Goal: Find contact information: Find contact information

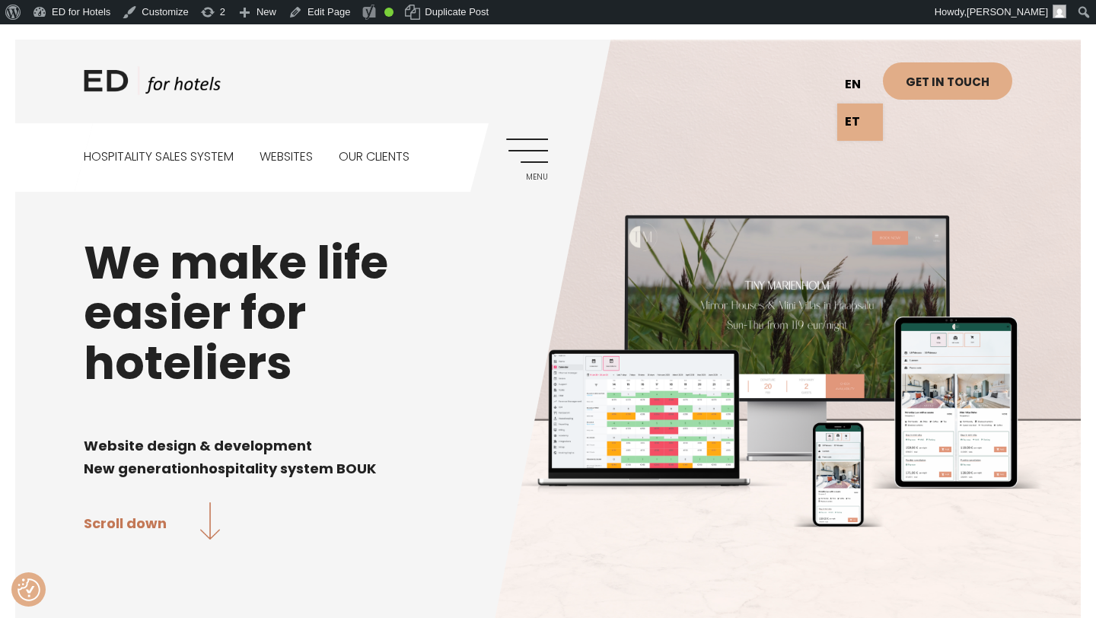
click at [856, 83] on link "en" at bounding box center [860, 84] width 46 height 37
click at [540, 143] on link "Menu" at bounding box center [527, 160] width 42 height 42
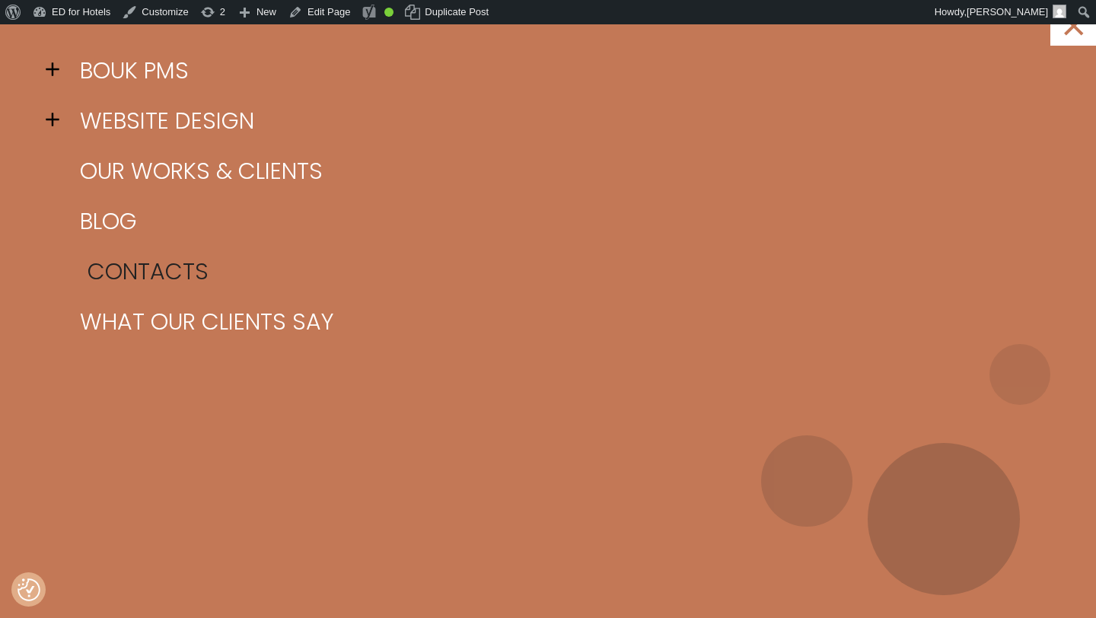
click at [136, 269] on link "Contacts" at bounding box center [567, 272] width 982 height 50
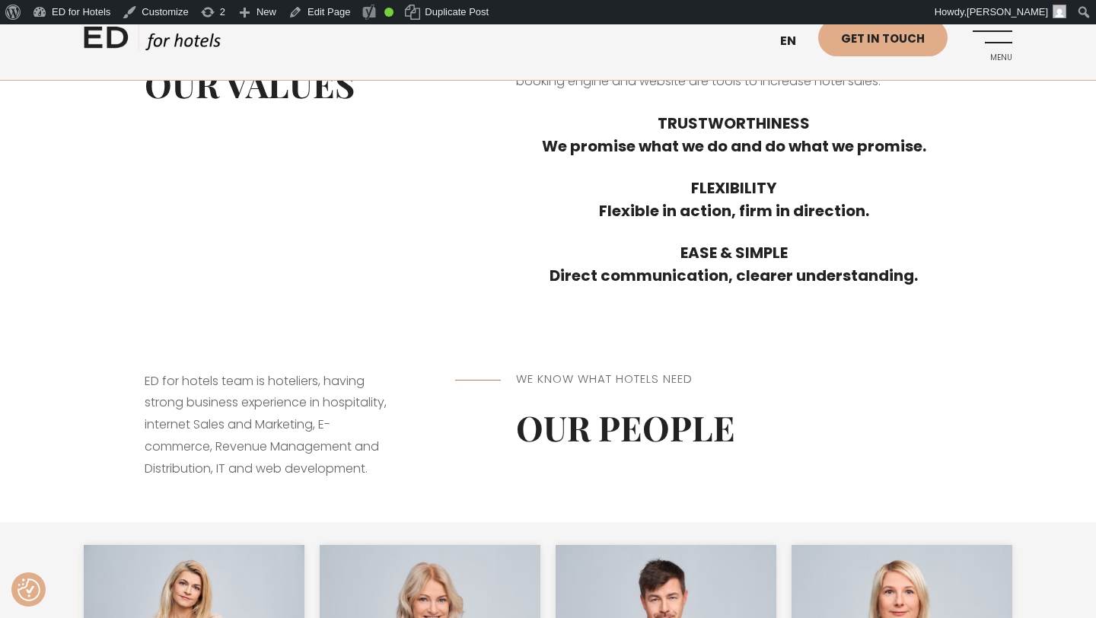
scroll to position [626, 0]
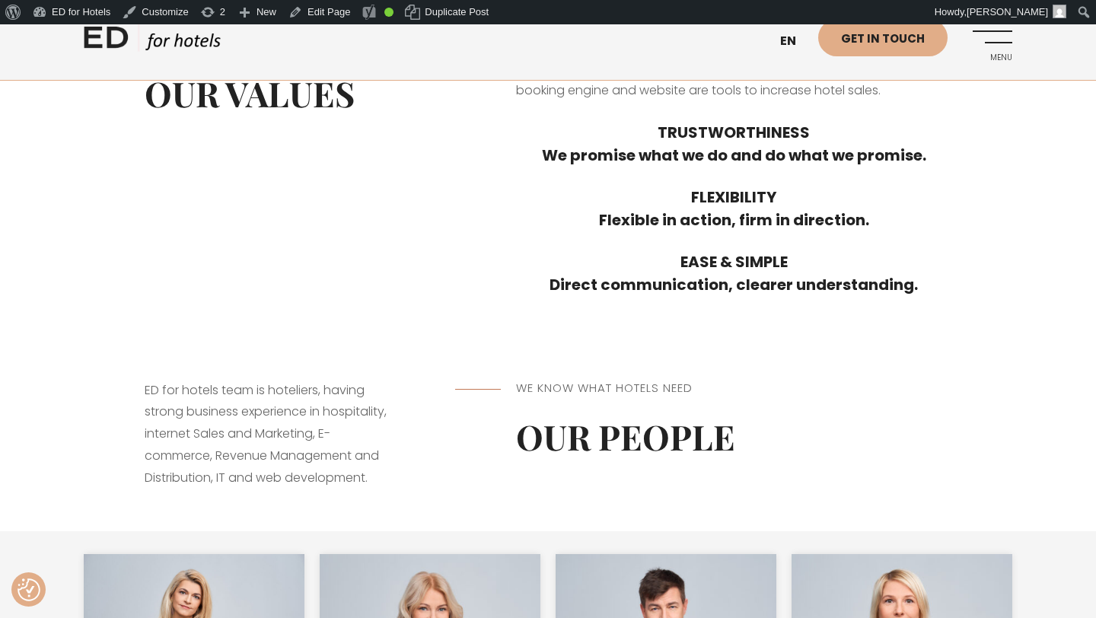
drag, startPoint x: 658, startPoint y: 131, endPoint x: 831, endPoint y: 311, distance: 249.8
click at [831, 311] on div "The main thing – we are people with a hotel background and we know how the dail…" at bounding box center [733, 165] width 557 height 343
copy div "TRUSTWORTHINESS We promise what we do and do what we promise. FLEXIBILITY Flexi…"
